Goal: Information Seeking & Learning: Find specific fact

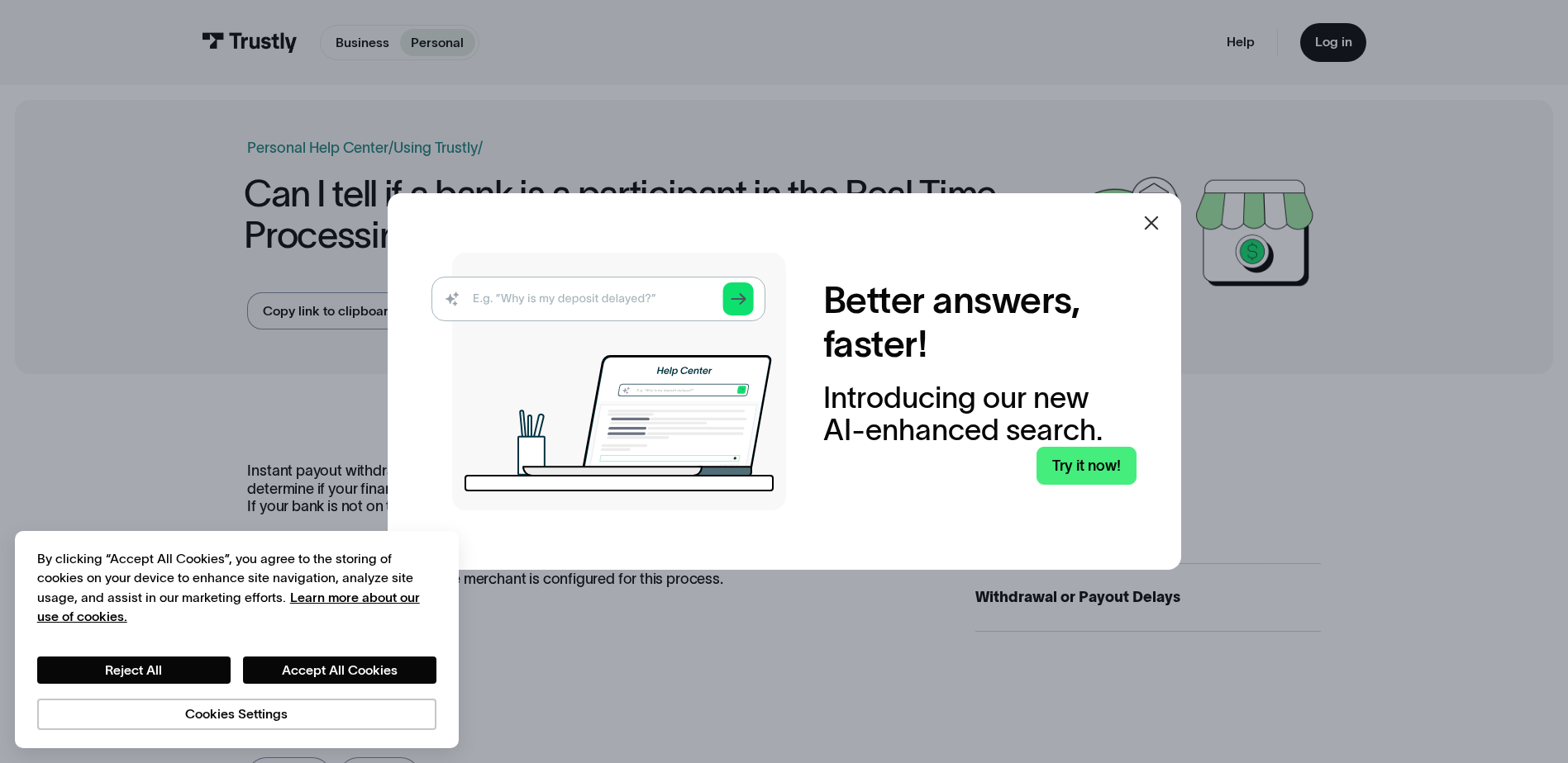
click at [1158, 225] on icon at bounding box center [1151, 223] width 14 height 14
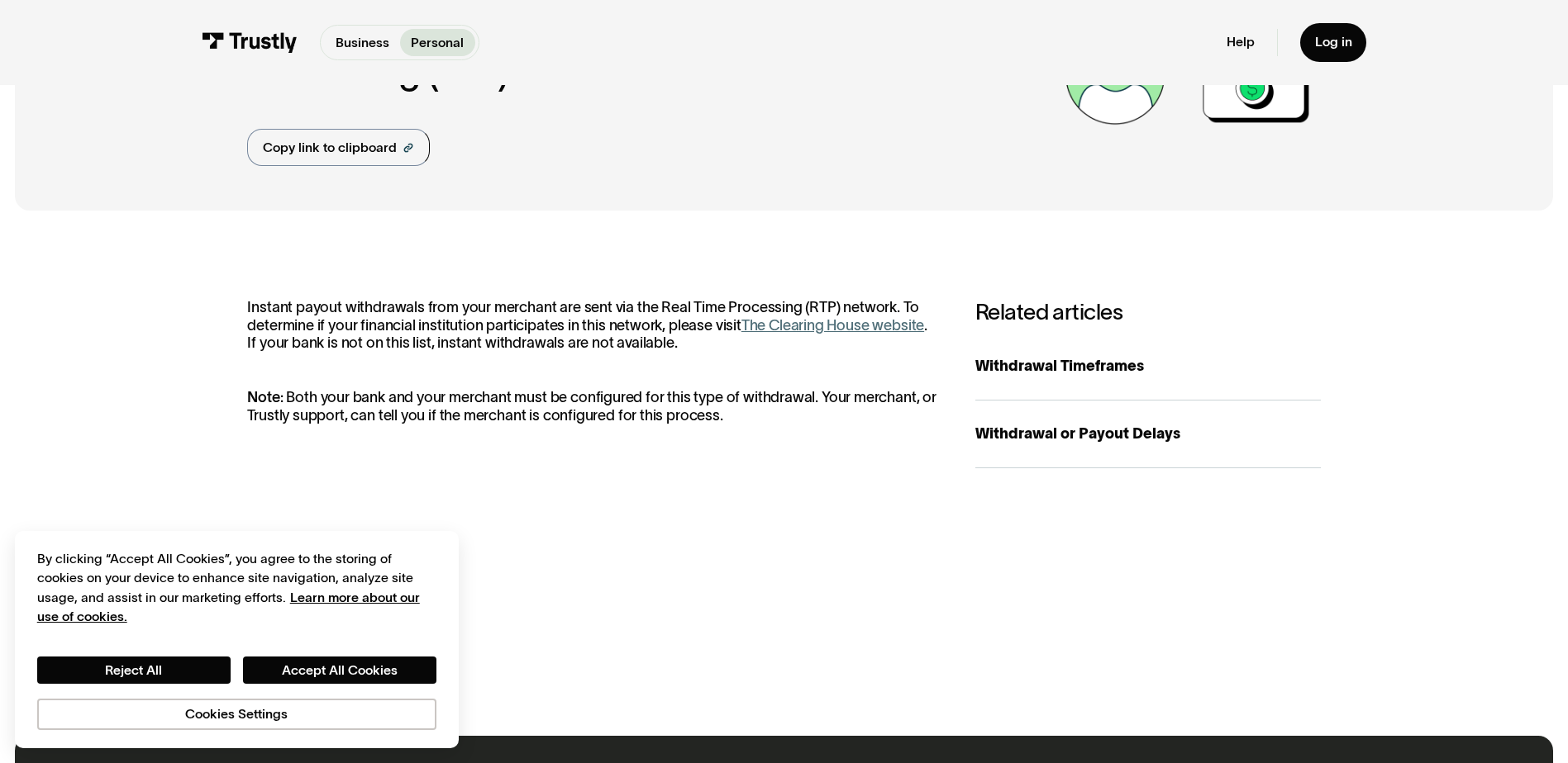
scroll to position [165, 0]
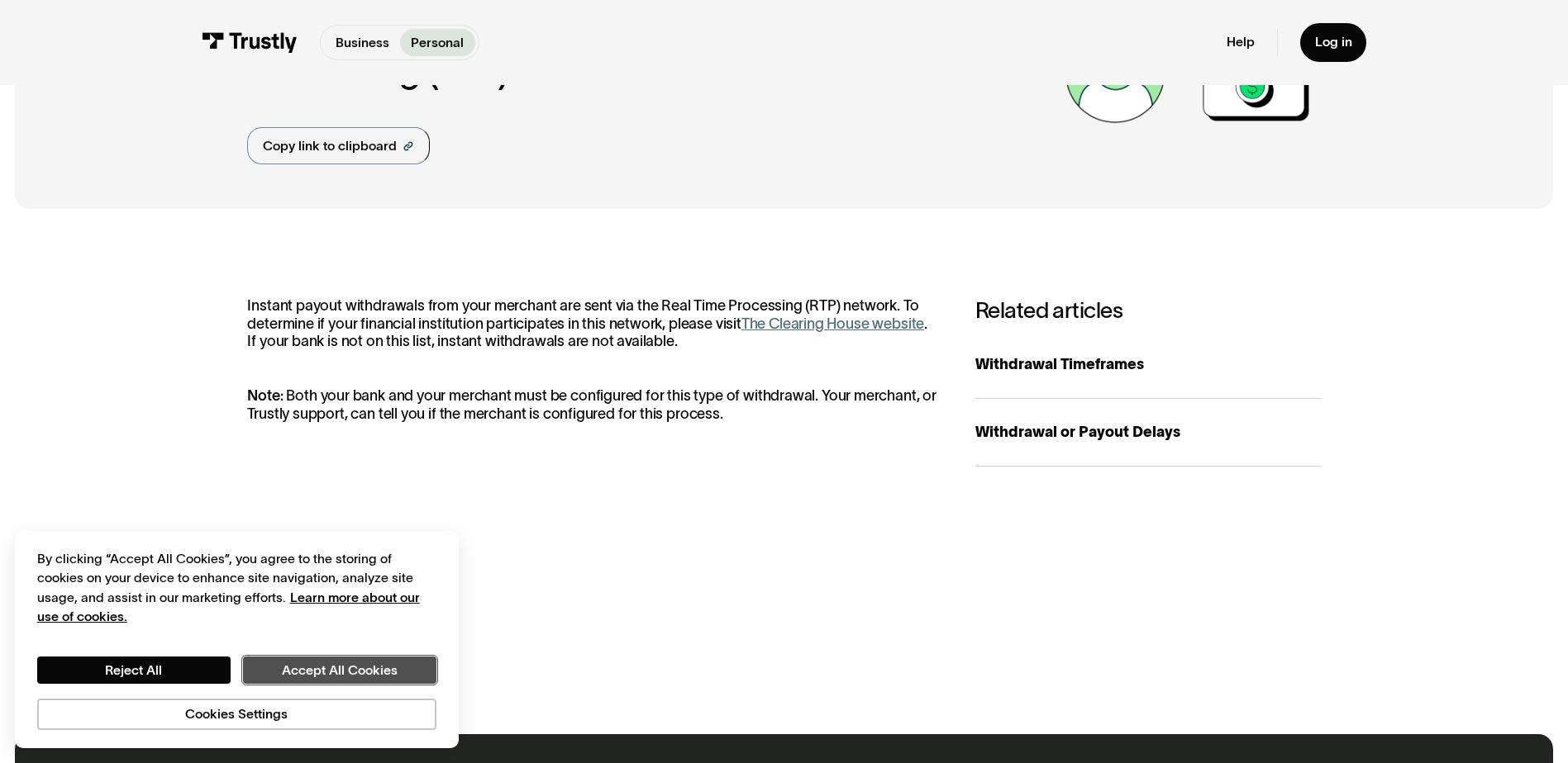
click at [308, 675] on button "Accept All Cookies" at bounding box center [340, 670] width 194 height 28
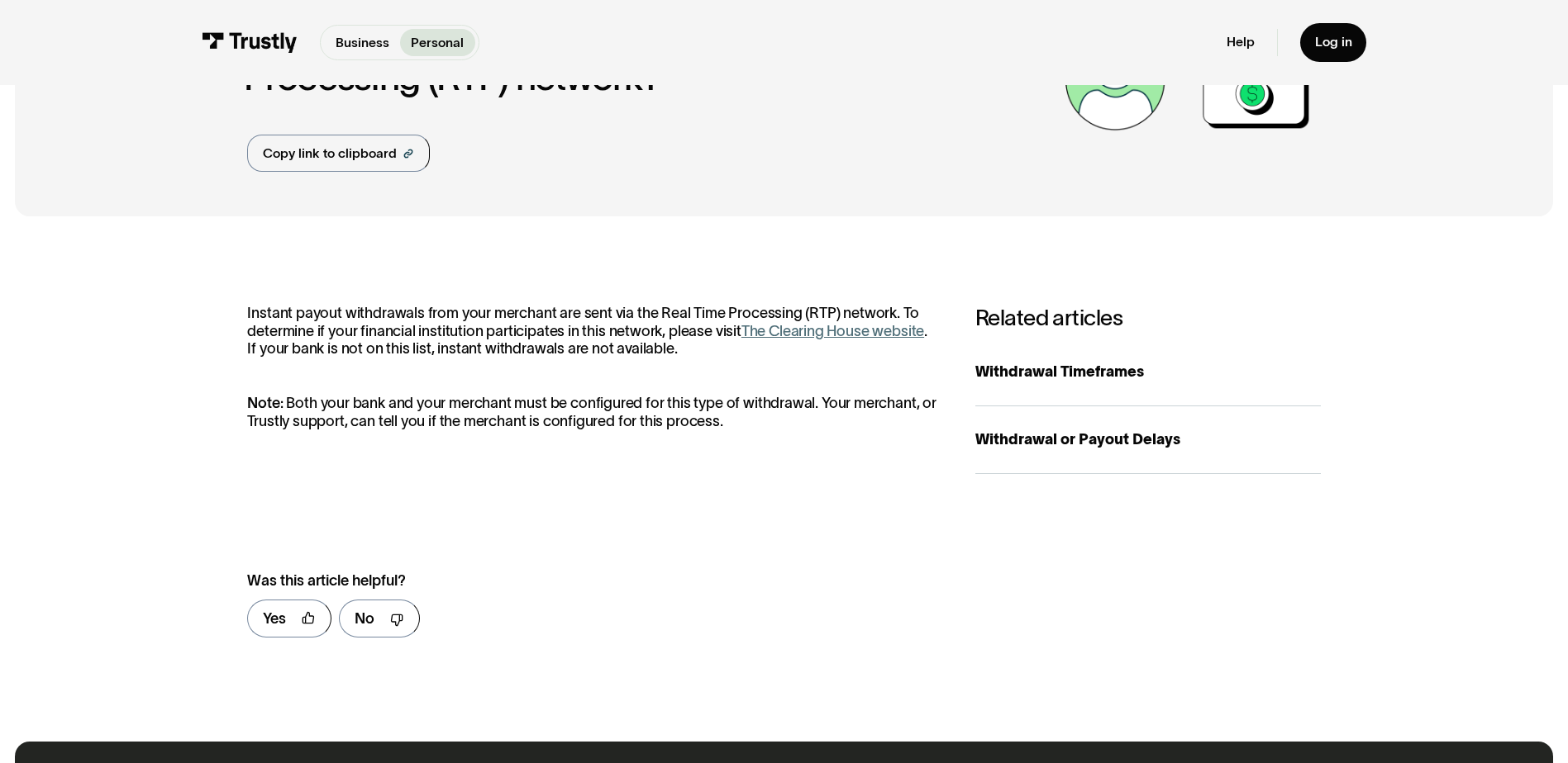
scroll to position [0, 0]
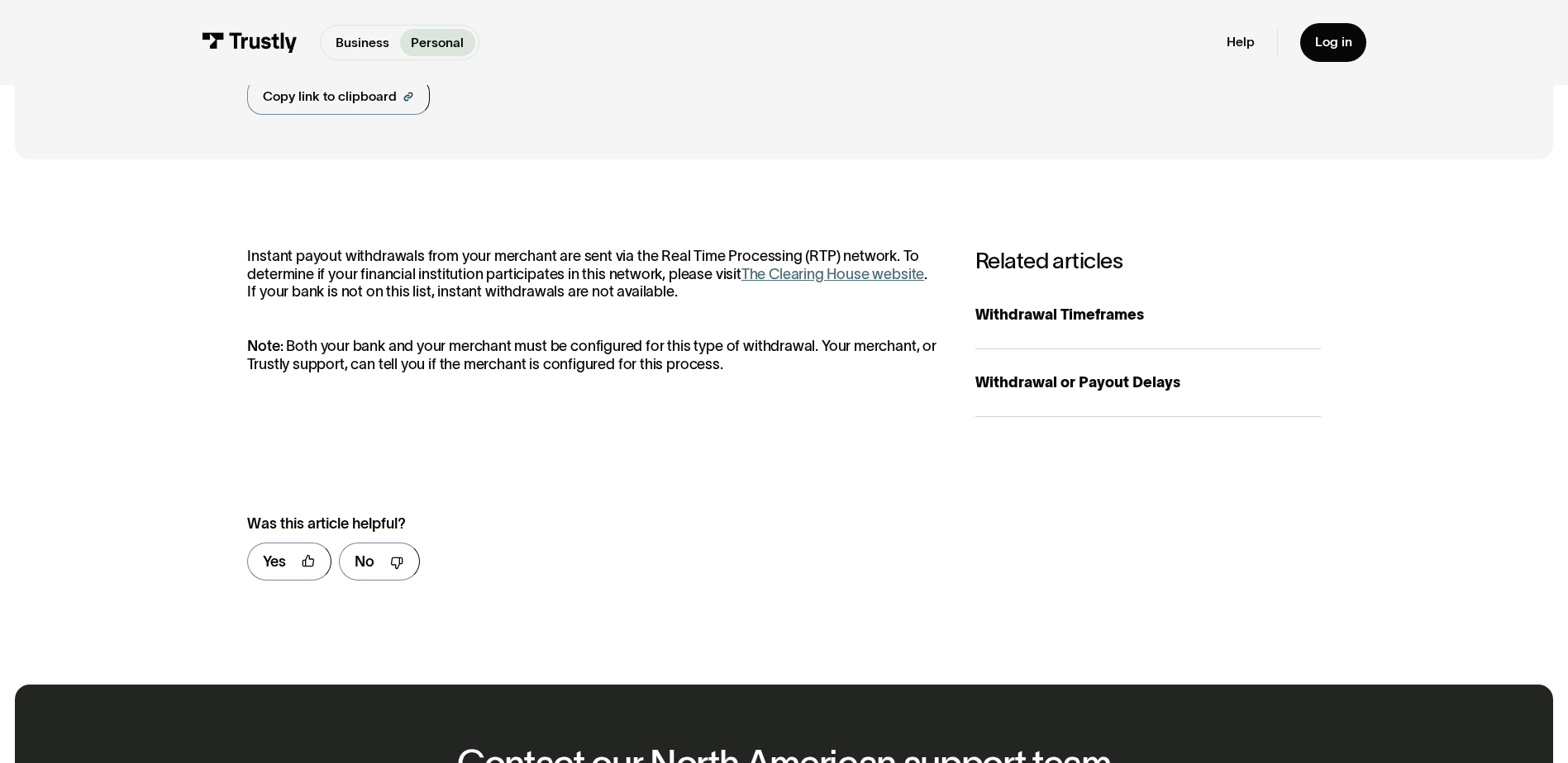
scroll to position [19, 0]
